Goal: Task Accomplishment & Management: Manage account settings

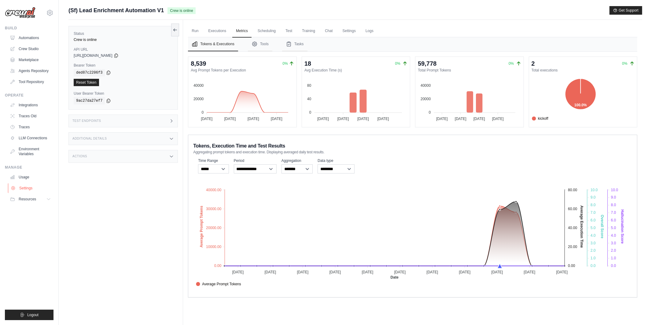
click at [24, 186] on link "Settings" at bounding box center [31, 188] width 46 height 10
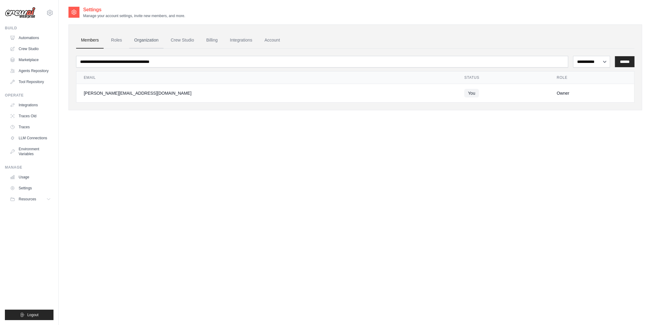
click at [155, 42] on link "Organization" at bounding box center [146, 40] width 34 height 16
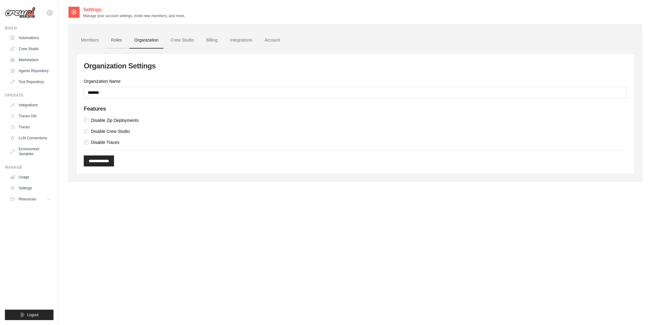
click at [115, 38] on link "Roles" at bounding box center [116, 40] width 21 height 16
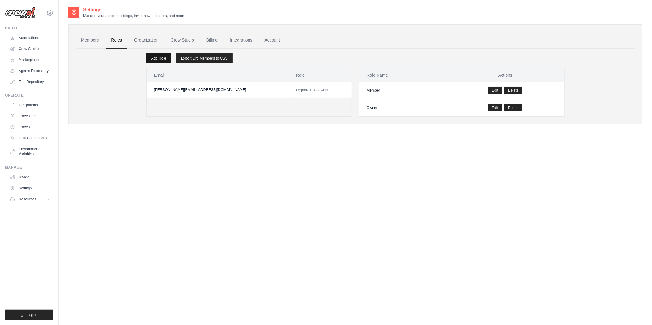
click at [159, 57] on link "Add Role" at bounding box center [158, 58] width 25 height 10
click at [95, 43] on link "Members" at bounding box center [89, 40] width 27 height 16
